Goal: Transaction & Acquisition: Purchase product/service

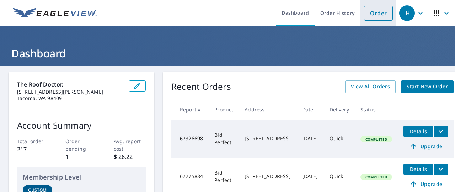
click at [376, 11] on link "Order" at bounding box center [378, 13] width 29 height 15
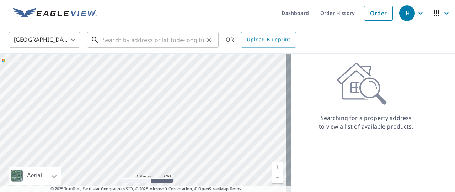
click at [137, 39] on input "text" at bounding box center [153, 40] width 101 height 20
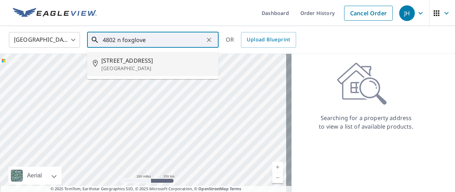
click at [149, 67] on p "[GEOGRAPHIC_DATA]" at bounding box center [157, 68] width 112 height 7
type input "[STREET_ADDRESS]"
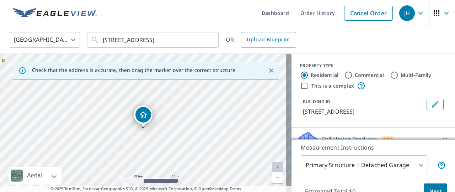
drag, startPoint x: 164, startPoint y: 126, endPoint x: 191, endPoint y: 100, distance: 38.0
click at [191, 100] on div "[STREET_ADDRESS]" at bounding box center [145, 128] width 291 height 149
drag, startPoint x: 145, startPoint y: 118, endPoint x: 155, endPoint y: 129, distance: 14.6
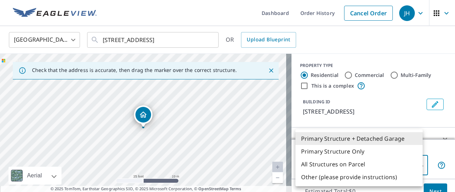
click at [417, 167] on body "JH JH Dashboard Order History Cancel Order JH [GEOGRAPHIC_DATA] [GEOGRAPHIC_DAT…" at bounding box center [227, 96] width 455 height 192
click at [329, 152] on li "Primary Structure Only" at bounding box center [358, 151] width 127 height 13
type input "2"
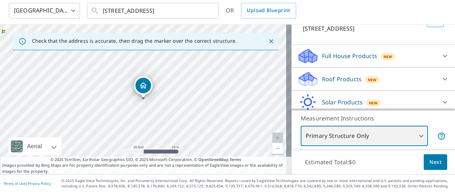
scroll to position [88, 0]
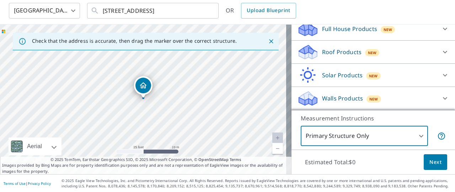
click at [441, 52] on icon at bounding box center [445, 52] width 9 height 9
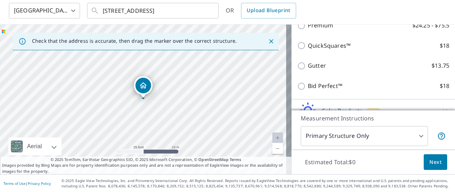
scroll to position [160, 0]
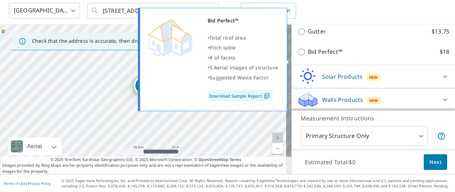
click at [299, 56] on input "Bid Perfect™ $18" at bounding box center [302, 52] width 11 height 9
checkbox input "true"
type input "1"
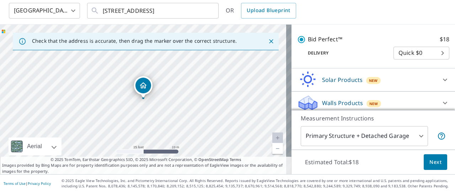
scroll to position [195, 0]
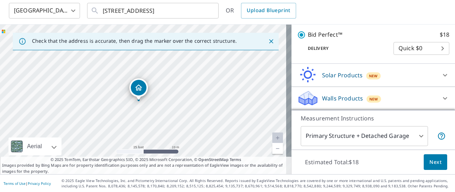
click at [431, 160] on span "Next" at bounding box center [435, 161] width 12 height 9
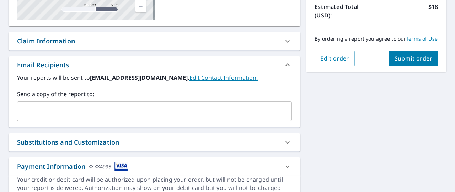
scroll to position [176, 0]
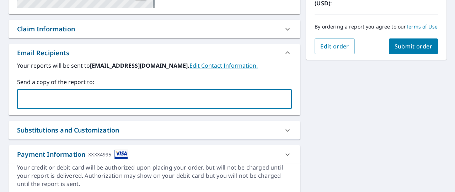
click at [113, 98] on input "text" at bounding box center [149, 99] width 258 height 14
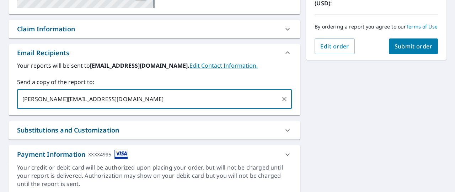
type input "[PERSON_NAME][EMAIL_ADDRESS][DOMAIN_NAME]"
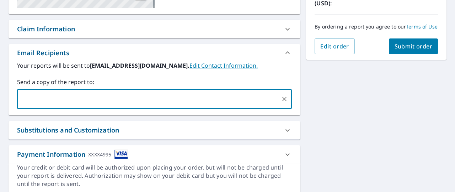
click at [283, 127] on icon at bounding box center [287, 130] width 9 height 9
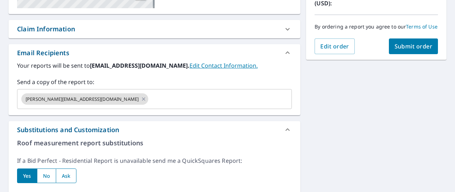
scroll to position [282, 0]
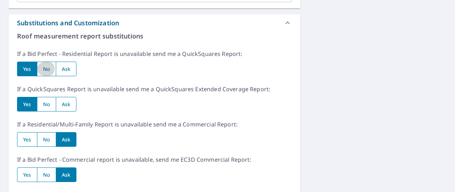
click at [48, 69] on input "radio" at bounding box center [46, 68] width 19 height 15
radio input "true"
click at [46, 105] on input "radio" at bounding box center [46, 104] width 19 height 15
radio input "true"
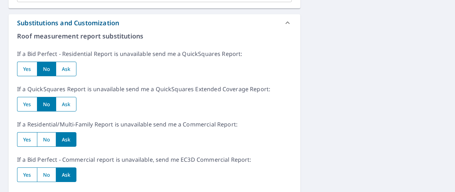
click at [47, 139] on input "radio" at bounding box center [46, 139] width 19 height 15
radio input "true"
click at [48, 172] on input "radio" at bounding box center [46, 174] width 19 height 15
radio input "true"
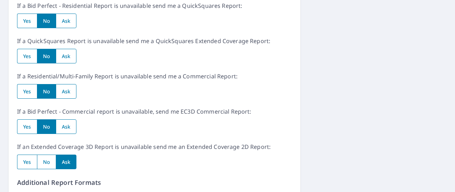
scroll to position [424, 0]
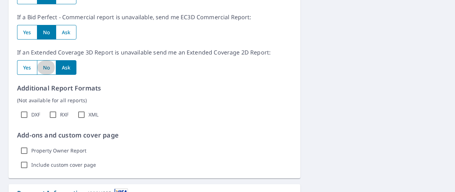
click at [48, 70] on input "radio" at bounding box center [46, 67] width 19 height 15
radio input "true"
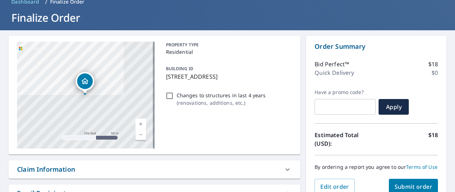
scroll to position [0, 0]
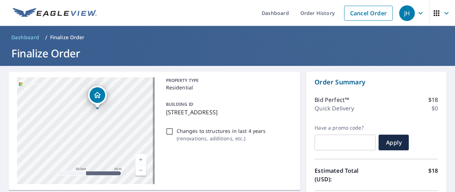
drag, startPoint x: 91, startPoint y: 125, endPoint x: 170, endPoint y: 136, distance: 79.3
click at [170, 136] on div "[STREET_ADDRESS] Aerial Road A standard road map Aerial A detailed look from ab…" at bounding box center [155, 130] width 292 height 118
click at [141, 101] on div "[STREET_ADDRESS]" at bounding box center [86, 130] width 138 height 107
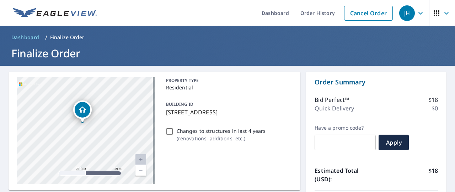
drag, startPoint x: 86, startPoint y: 107, endPoint x: 104, endPoint y: 154, distance: 50.5
click at [104, 154] on div "[STREET_ADDRESS]" at bounding box center [86, 130] width 138 height 107
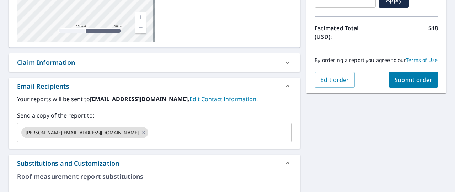
click at [407, 82] on span "Submit order" at bounding box center [413, 80] width 38 height 8
